Goal: Transaction & Acquisition: Book appointment/travel/reservation

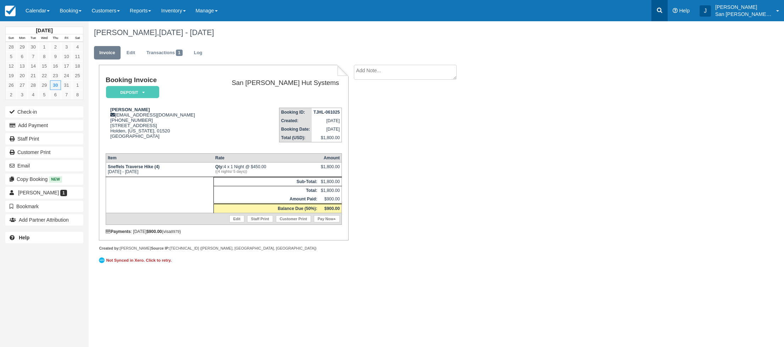
click at [663, 9] on icon at bounding box center [659, 10] width 7 height 7
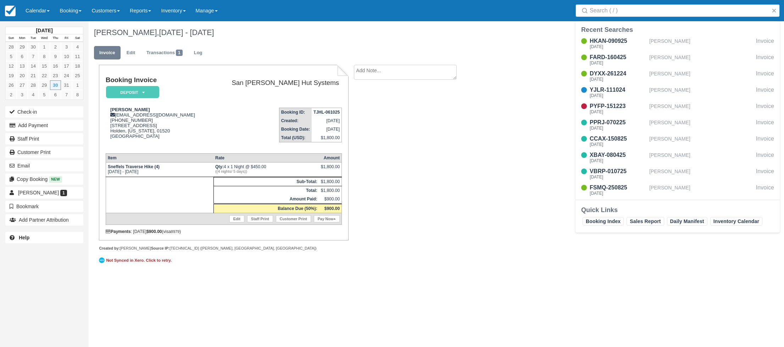
click at [648, 10] on input "Search" at bounding box center [678, 10] width 179 height 13
type input "2091"
click at [609, 42] on div "VQLM-200325" at bounding box center [617, 41] width 57 height 9
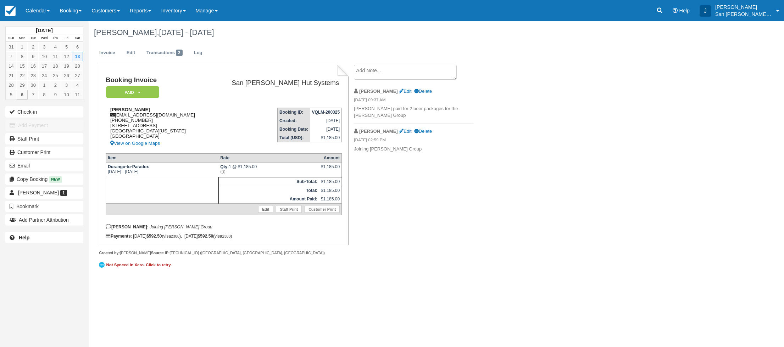
click at [138, 115] on div "Brian Pearson brianpearson85@gmail.com 1 (970) 379-2091 101 Polo Rd Glenwood Sp…" at bounding box center [158, 127] width 104 height 41
copy div "brianpearson85@gmail.com"
click at [662, 11] on icon at bounding box center [659, 10] width 5 height 5
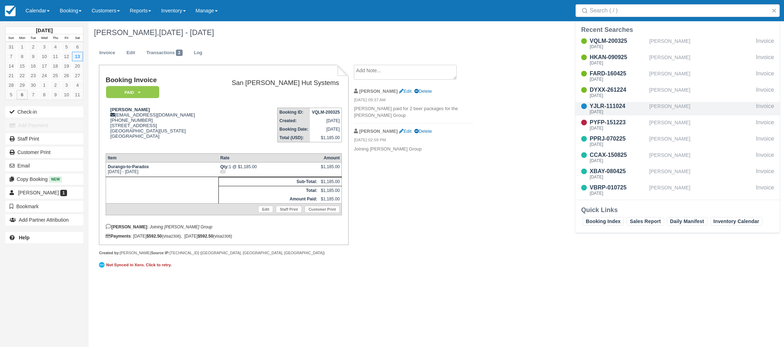
click at [610, 108] on div "YJLR-111024" at bounding box center [617, 106] width 57 height 9
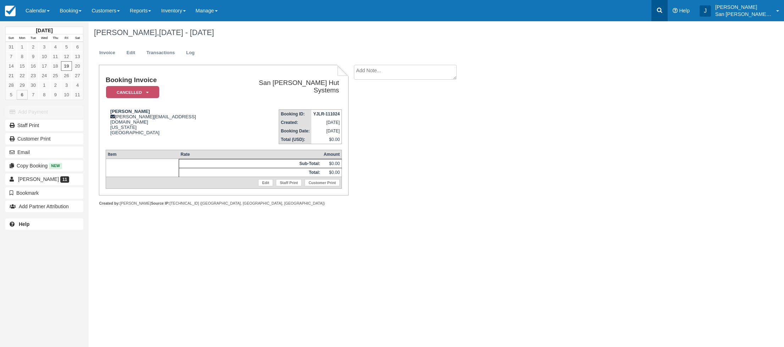
click at [660, 10] on link at bounding box center [659, 10] width 16 height 21
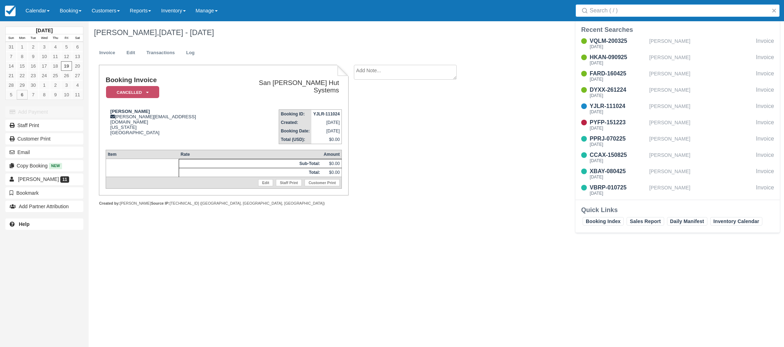
click at [651, 14] on input "Search" at bounding box center [678, 10] width 179 height 13
type input "john phelps"
click at [625, 39] on div "RGVF-170325" at bounding box center [617, 41] width 57 height 9
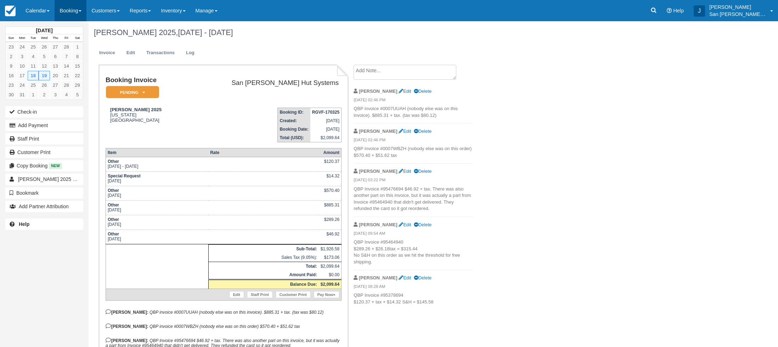
drag, startPoint x: 69, startPoint y: 11, endPoint x: 72, endPoint y: 13, distance: 3.8
click at [69, 11] on link "Booking" at bounding box center [71, 10] width 32 height 21
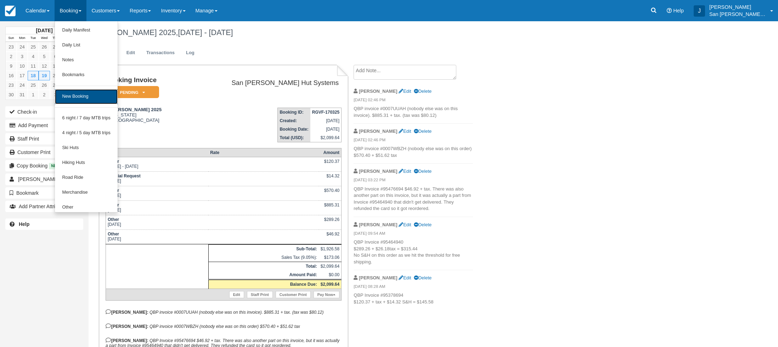
click at [76, 96] on link "New Booking" at bounding box center [86, 96] width 63 height 15
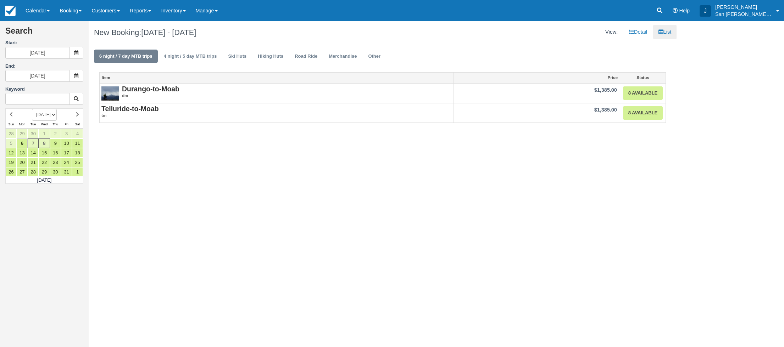
drag, startPoint x: 56, startPoint y: 114, endPoint x: 54, endPoint y: 120, distance: 5.8
click at [56, 114] on select "[DATE] [DATE] [DATE] [DATE] [DATE] [DATE] [DATE] [DATE] [DATE] [DATE] [DATE] [D…" at bounding box center [44, 115] width 25 height 12
select select "20260701"
click at [32, 109] on select "[DATE] [DATE] [DATE] [DATE] [DATE] [DATE] [DATE] [DATE] [DATE] [DATE] [DATE] [D…" at bounding box center [44, 115] width 25 height 12
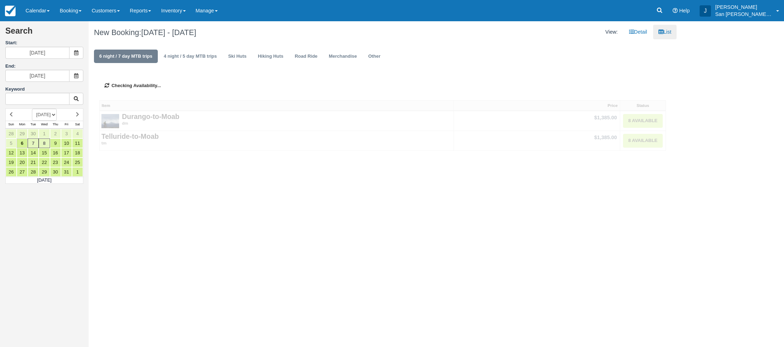
type input "[DATE]"
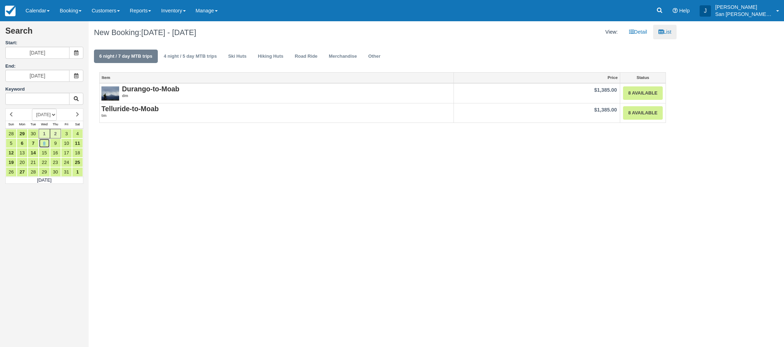
click at [46, 145] on link "8" at bounding box center [44, 144] width 11 height 10
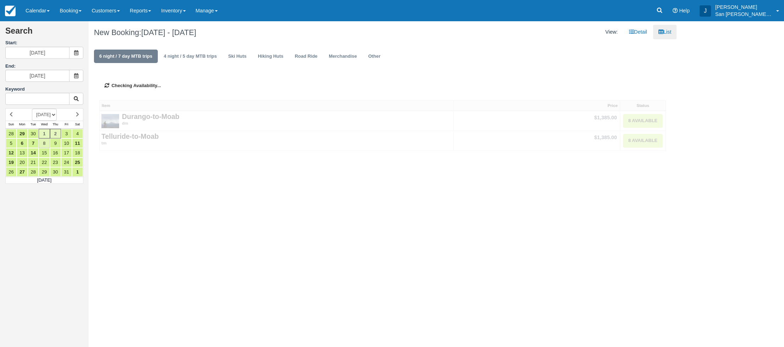
type input "07/08/26"
type input "07/09/26"
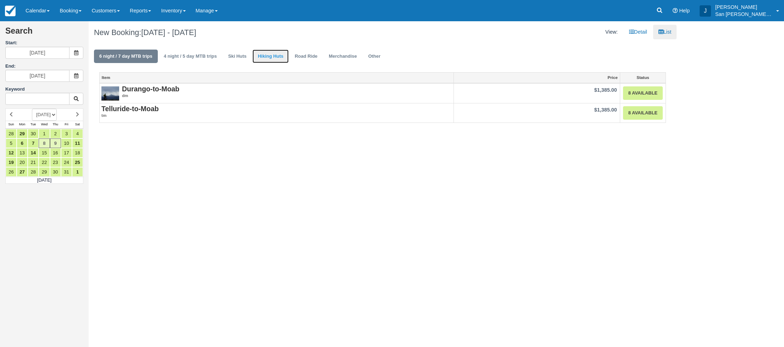
click at [267, 57] on link "Hiking Huts" at bounding box center [270, 57] width 36 height 14
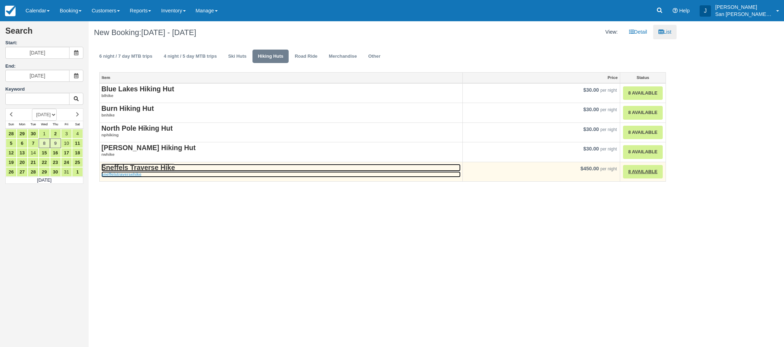
click at [124, 167] on strong "Sneffels Traverse Hike" at bounding box center [137, 168] width 73 height 8
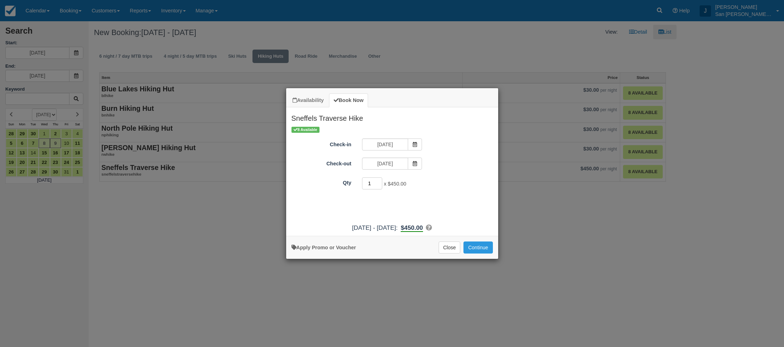
click at [371, 185] on input "1" at bounding box center [372, 184] width 21 height 12
click at [370, 184] on input "1" at bounding box center [372, 184] width 21 height 12
click at [371, 185] on input "1" at bounding box center [372, 184] width 21 height 12
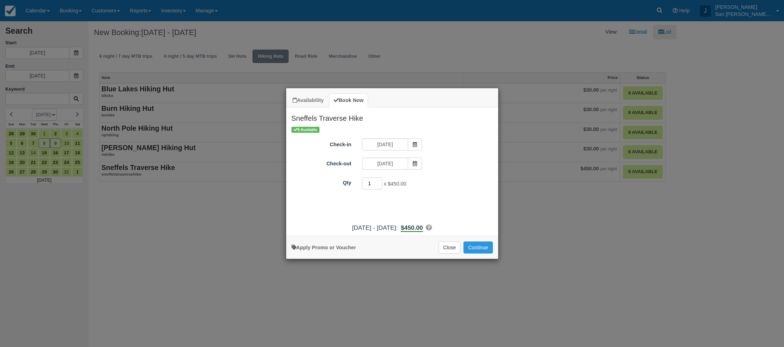
click at [371, 185] on input "1" at bounding box center [372, 184] width 21 height 12
type input "4"
click at [469, 244] on button "Continue" at bounding box center [477, 248] width 29 height 12
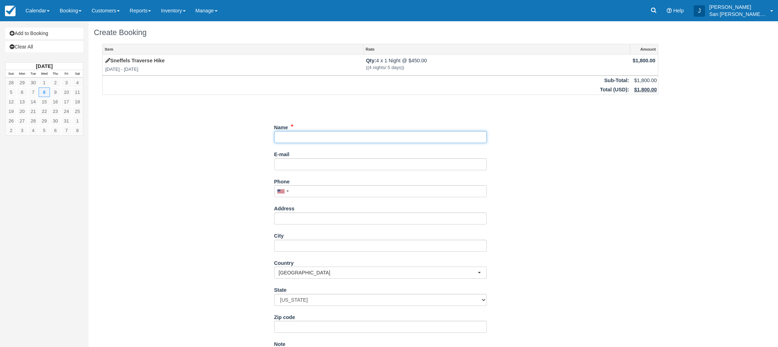
click at [303, 141] on input "Name" at bounding box center [380, 137] width 213 height 12
paste input "[PERSON_NAME]"
type input "[PERSON_NAME]"
click at [302, 166] on input "E-mail" at bounding box center [380, 164] width 213 height 12
paste input "[EMAIL_ADDRESS][DOMAIN_NAME]"
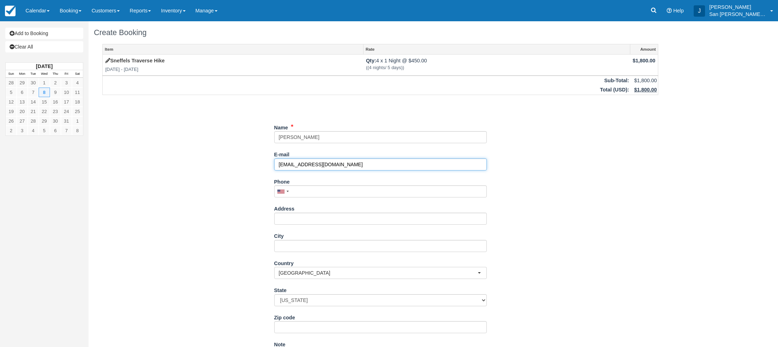
type input "[EMAIL_ADDRESS][DOMAIN_NAME]"
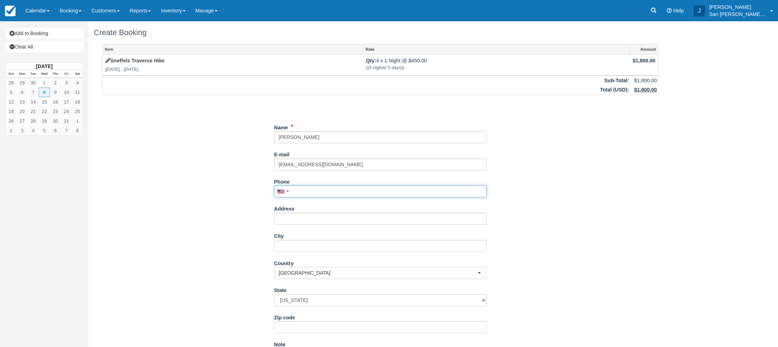
click at [315, 193] on input "Phone" at bounding box center [380, 191] width 213 height 12
type input "(408) 348-1282"
click at [310, 216] on input "Address" at bounding box center [380, 219] width 213 height 12
type input "[STREET_ADDRESS]"
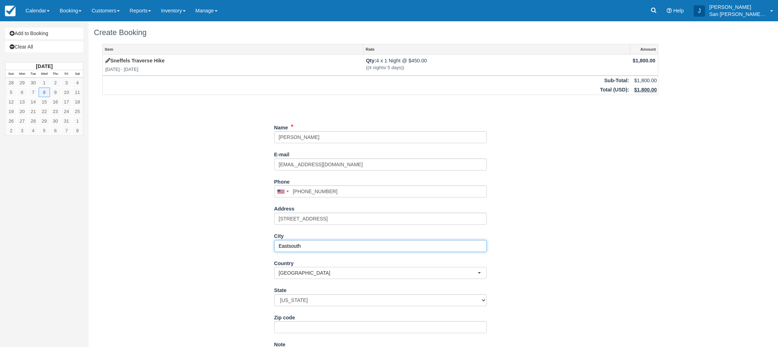
type input "Eastsouth"
click at [310, 247] on input "Eastsouth" at bounding box center [380, 246] width 213 height 12
type input "Eastsound"
select select "WA"
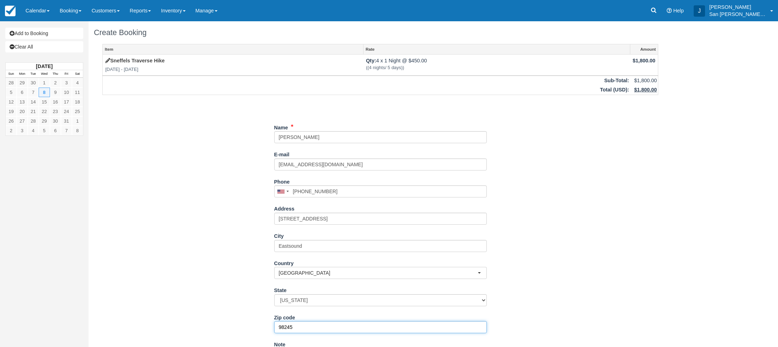
type input "98245"
click at [221, 231] on div "Item Rate Amount Sneffels Traverse Hike Wed Jul 8 2026 - Thu Jul 9 2026 Qty: 4 …" at bounding box center [380, 234] width 573 height 380
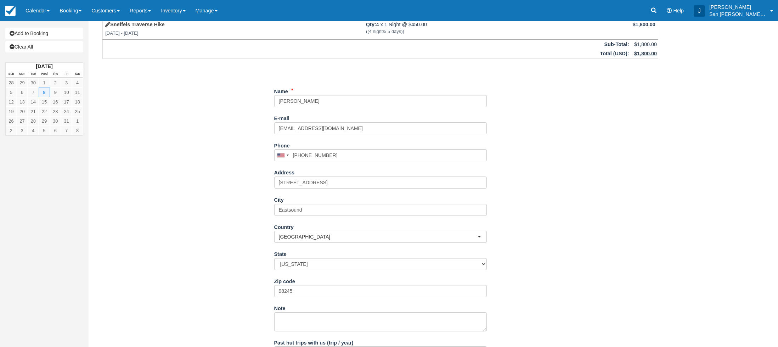
scroll to position [94, 0]
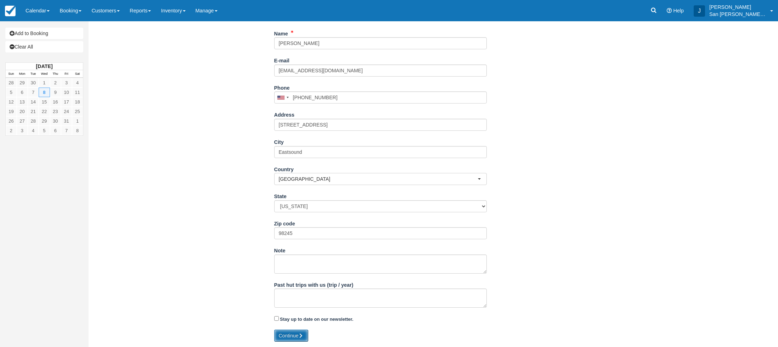
click at [291, 336] on button "Continue" at bounding box center [291, 336] width 34 height 12
type input "+14083481282"
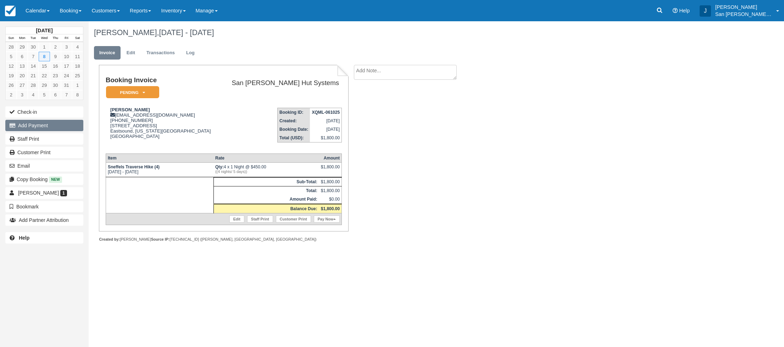
click at [37, 127] on button "Add Payment" at bounding box center [44, 125] width 78 height 11
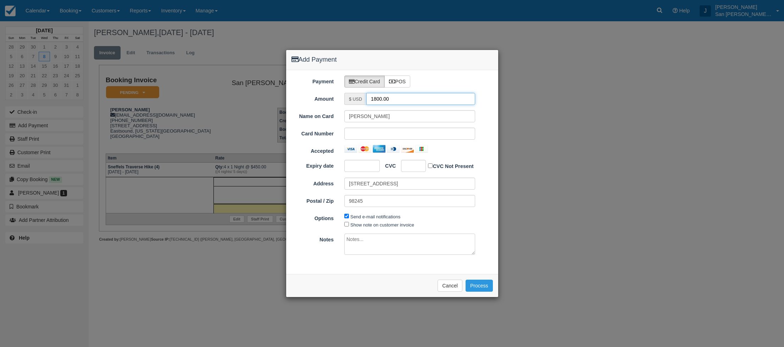
click at [394, 97] on input "1800.00" at bounding box center [420, 99] width 109 height 12
type input "900.00"
click at [484, 166] on div "CVC CVC Not Present" at bounding box center [392, 166] width 212 height 12
click at [478, 284] on button "Process" at bounding box center [478, 286] width 27 height 12
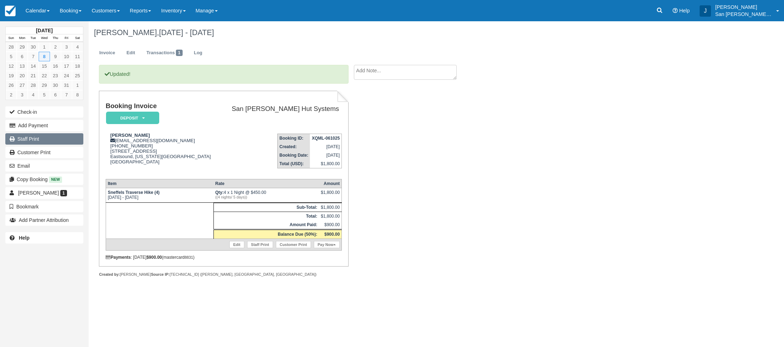
click at [31, 140] on link "Staff Print" at bounding box center [44, 138] width 78 height 11
click at [141, 141] on div "[PERSON_NAME] [EMAIL_ADDRESS][DOMAIN_NAME] [PHONE_NUMBER] [STREET_ADDRESS] [GEO…" at bounding box center [163, 153] width 114 height 41
copy div "[EMAIL_ADDRESS][DOMAIN_NAME]"
